Goal: Check status

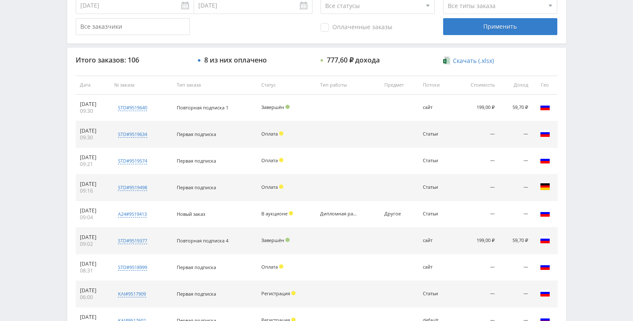
scroll to position [246, 0]
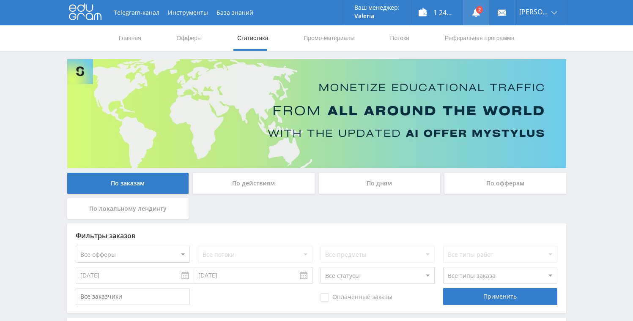
click at [477, 11] on link at bounding box center [475, 12] width 25 height 25
